Goal: Task Accomplishment & Management: Complete application form

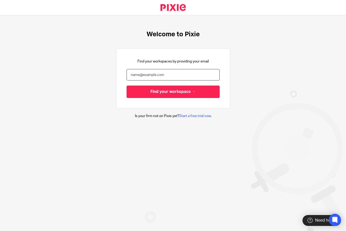
click at [169, 76] on input "email" at bounding box center [173, 74] width 93 height 11
click at [167, 76] on input "email" at bounding box center [173, 74] width 93 height 11
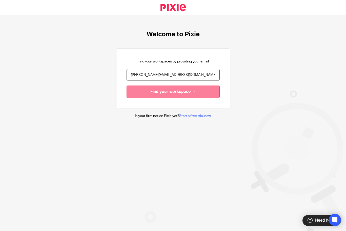
type input "[PERSON_NAME][EMAIL_ADDRESS][DOMAIN_NAME]"
click at [155, 92] on input "Find your workspace →" at bounding box center [173, 91] width 93 height 12
